Goal: Browse casually: Explore the website without a specific task or goal

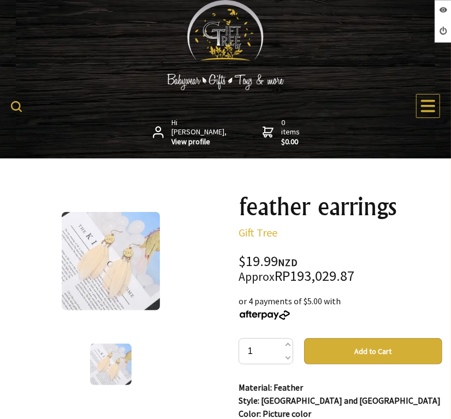
click at [379, 260] on div "$19.99 NZD Approx RP193,029.87" at bounding box center [340, 268] width 204 height 29
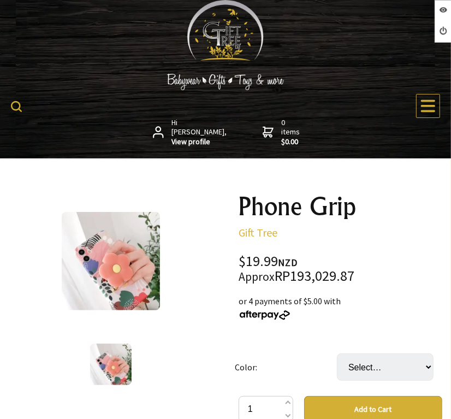
click at [378, 230] on p "Gift Tree" at bounding box center [340, 232] width 204 height 13
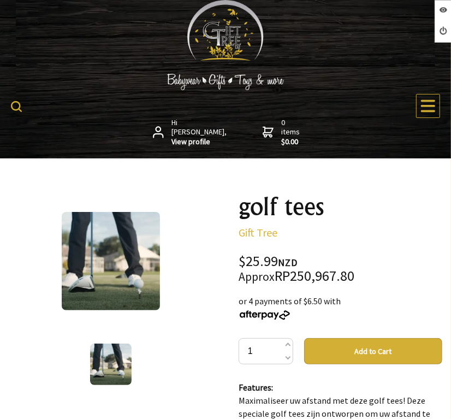
click at [351, 265] on div "$25.99 NZD Approx RP250,967.80" at bounding box center [340, 268] width 204 height 29
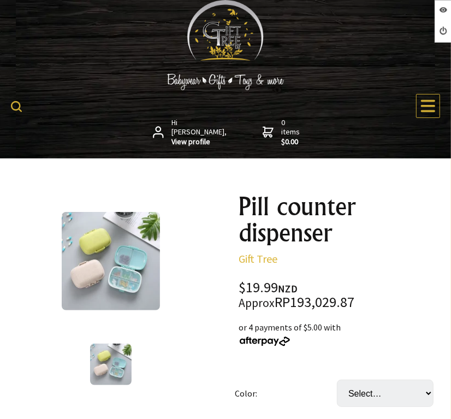
click at [209, 233] on div at bounding box center [111, 261] width 204 height 136
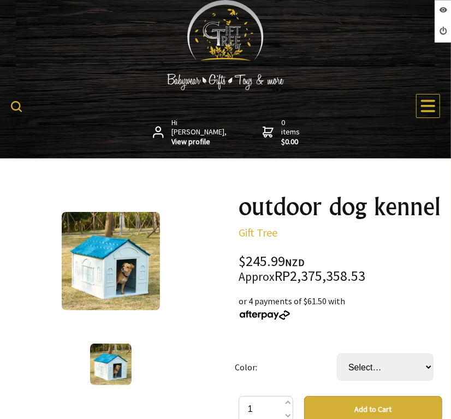
drag, startPoint x: 295, startPoint y: 214, endPoint x: 317, endPoint y: 212, distance: 21.4
click at [295, 214] on h1 "outdoor dog kennel" at bounding box center [340, 206] width 204 height 26
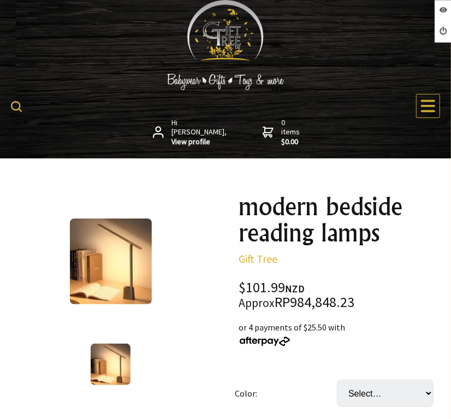
click at [94, 59] on div "Hi [PERSON_NAME], View profile 0 items $0.00 All Plants Collection Shop by Cate…" at bounding box center [225, 79] width 451 height 158
